Goal: Information Seeking & Learning: Learn about a topic

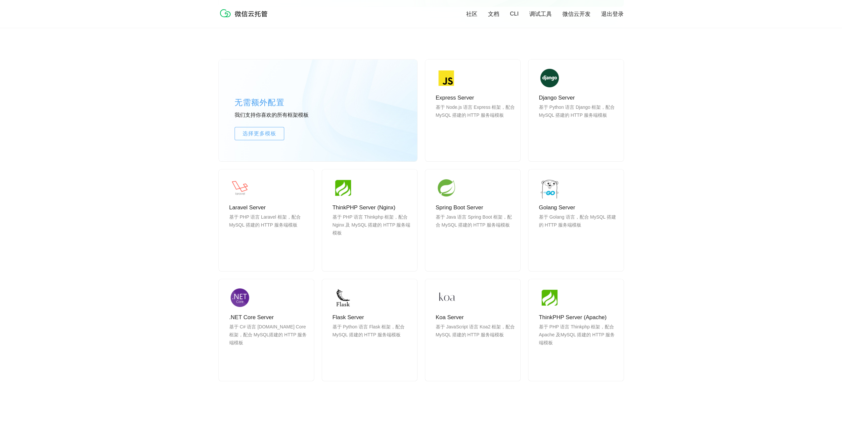
scroll to position [529, 0]
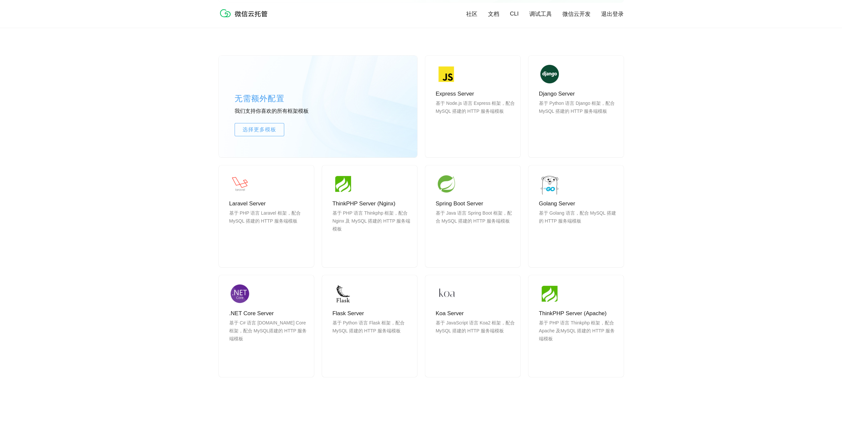
click at [661, 128] on div "无需额外配置 我们支持你喜欢的所有框架模板 选择更多模板 Express Server 基于 Node.js 语言 Express 框架，配合 MySQL 搭…" at bounding box center [421, 228] width 842 height 404
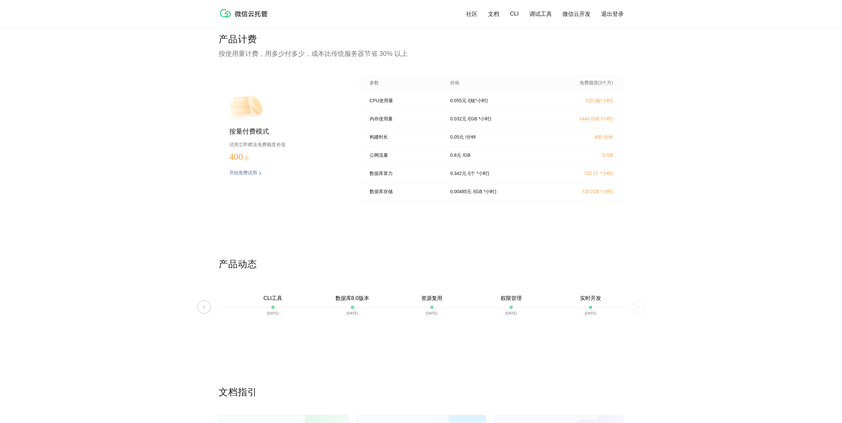
scroll to position [1224, 0]
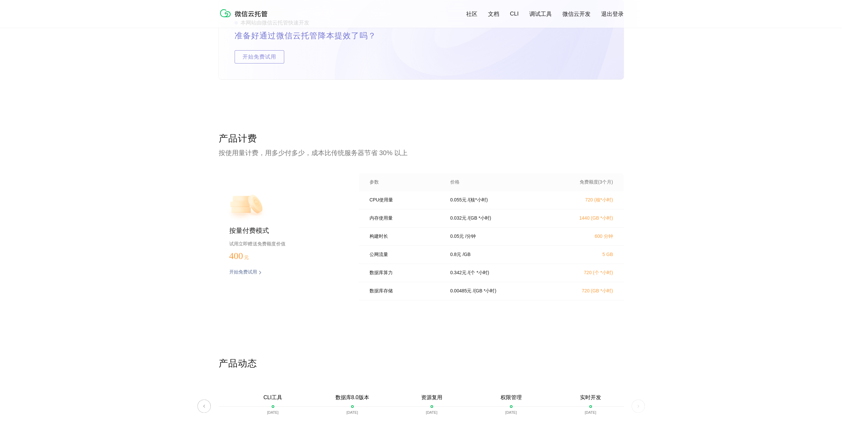
click at [680, 121] on div "本网站由微信云托管快速开发 准备好通过微信云托管降本提效了吗？ 开始免费试用" at bounding box center [421, 66] width 842 height 132
click at [724, 233] on div "产品计费 按使用量计费，用多少付多少，成本比传统服务器节省 30% 以上 按量付费模式 试用立即赠送免费额度价值 400 元 开始免费试用 预估费用 参数 价…" at bounding box center [421, 244] width 842 height 225
click at [73, 142] on div "产品计费 按使用量计费，用多少付多少，成本比传统服务器节省 30% 以上 按量付费模式 试用立即赠送免费额度价值 400 元 开始免费试用 预估费用 参数 价…" at bounding box center [421, 244] width 842 height 225
click at [693, 195] on div "产品计费 按使用量计费，用多少付多少，成本比传统服务器节省 30% 以上 按量付费模式 试用立即赠送免费额度价值 400 元 开始免费试用 预估费用 参数 价…" at bounding box center [421, 244] width 842 height 225
click at [156, 212] on div "产品计费 按使用量计费，用多少付多少，成本比传统服务器节省 30% 以上 按量付费模式 试用立即赠送免费额度价值 400 元 开始免费试用 预估费用 参数 价…" at bounding box center [421, 244] width 842 height 225
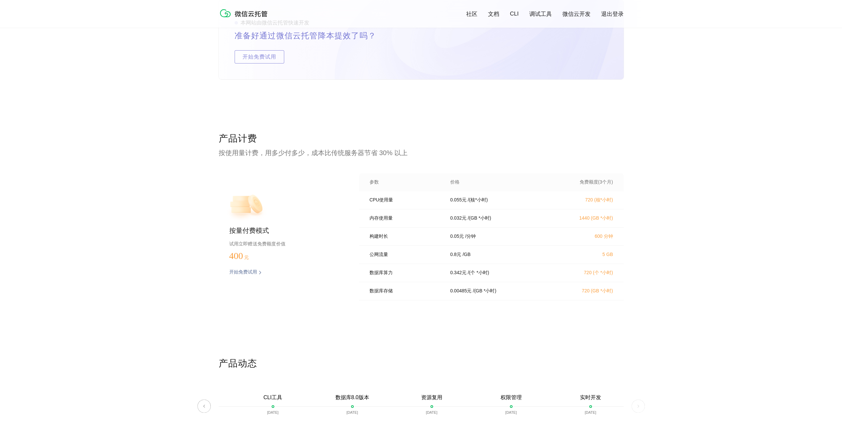
click at [148, 136] on div "产品计费 按使用量计费，用多少付多少，成本比传统服务器节省 30% 以上 按量付费模式 试用立即赠送免费额度价值 400 元 开始免费试用 预估费用 参数 价…" at bounding box center [421, 244] width 842 height 225
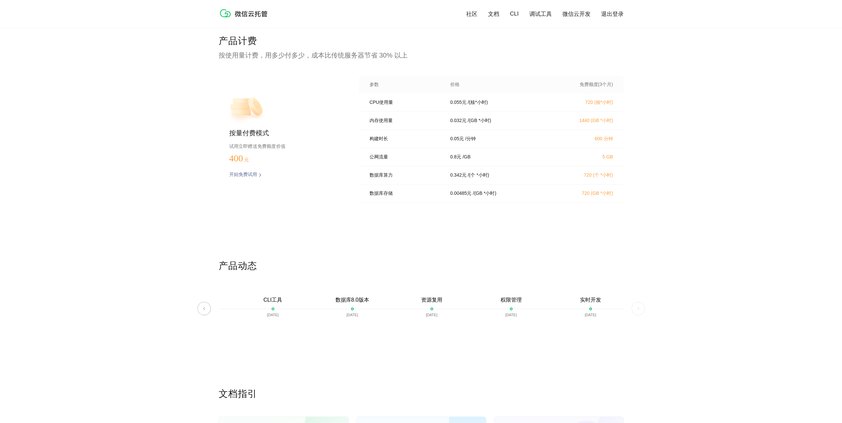
scroll to position [1356, 0]
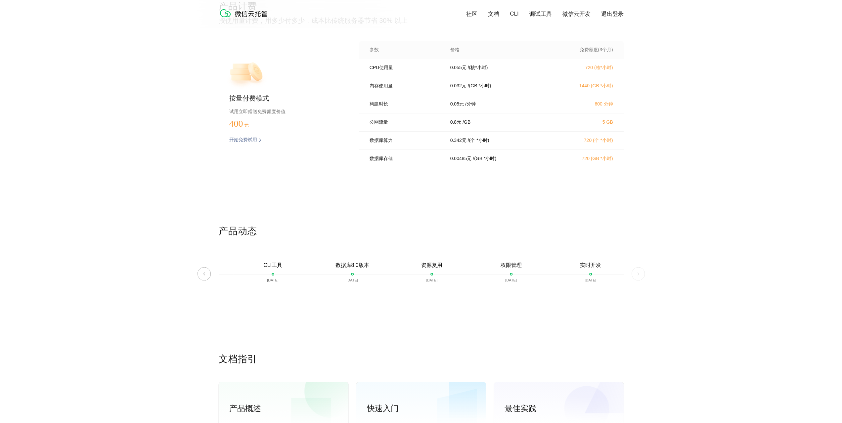
click at [139, 152] on div "产品计费 按使用量计费，用多少付多少，成本比传统服务器节省 30% 以上 按量付费模式 试用立即赠送免费额度价值 400 元 开始免费试用 预估费用 参数 价…" at bounding box center [421, 112] width 842 height 225
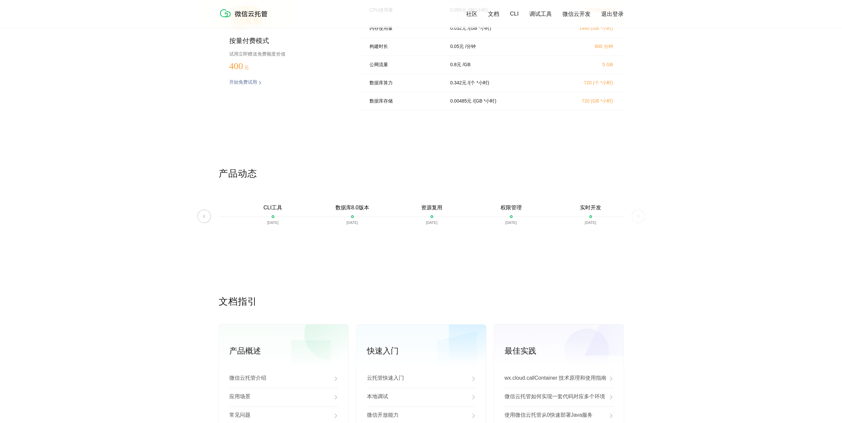
scroll to position [1422, 0]
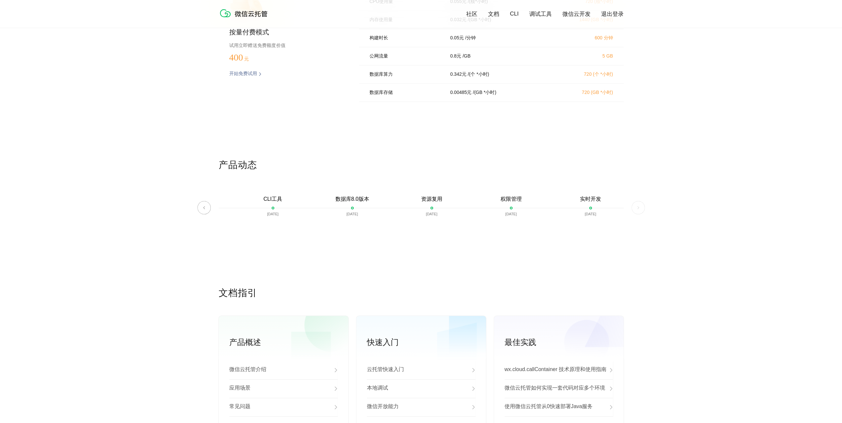
click at [780, 217] on div "产品动态 微信云托管开启内测 2021-06-22 微信云托管公测 2021-07-22 客服技术支持上线 2021-07-29 自定义域名上线 2021-0…" at bounding box center [421, 223] width 842 height 128
click at [732, 150] on div "产品计费 按使用量计费，用多少付多少，成本比传统服务器节省 30% 以上 按量付费模式 试用立即赠送免费额度价值 400 元 开始免费试用 预估费用 参数 价…" at bounding box center [421, 46] width 842 height 225
click at [728, 149] on div "产品计费 按使用量计费，用多少付多少，成本比传统服务器节省 30% 以上 按量付费模式 试用立即赠送免费额度价值 400 元 开始免费试用 预估费用 参数 价…" at bounding box center [421, 46] width 842 height 225
